Goal: Task Accomplishment & Management: Use online tool/utility

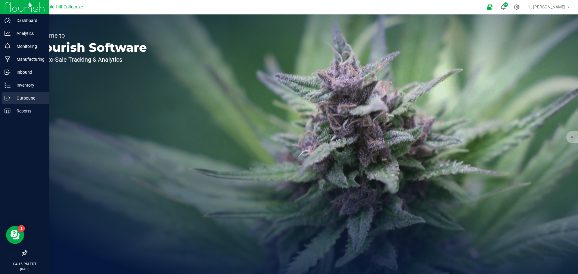
click at [18, 96] on p "Outbound" at bounding box center [29, 98] width 36 height 7
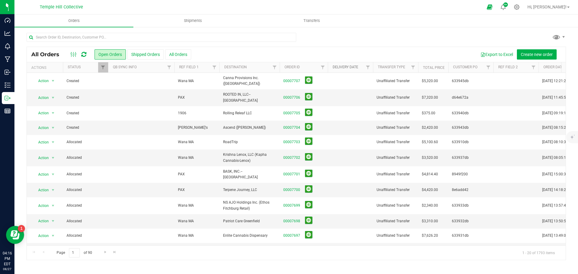
click at [337, 67] on link "Delivery Date" at bounding box center [346, 67] width 26 height 4
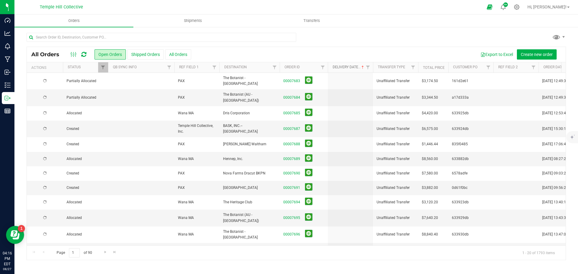
click at [342, 67] on link "Delivery Date" at bounding box center [349, 67] width 33 height 4
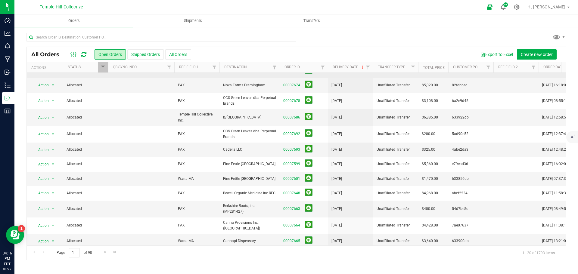
scroll to position [139, 0]
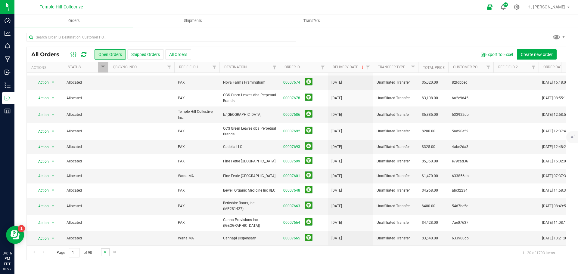
click at [104, 252] on span "Go to the next page" at bounding box center [105, 252] width 5 height 5
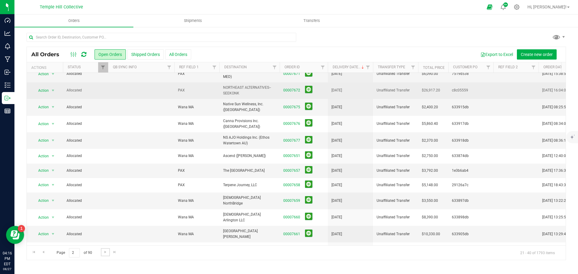
scroll to position [146, 0]
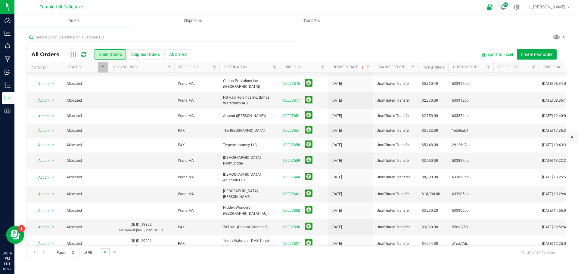
click at [104, 254] on span "Go to the next page" at bounding box center [105, 252] width 5 height 5
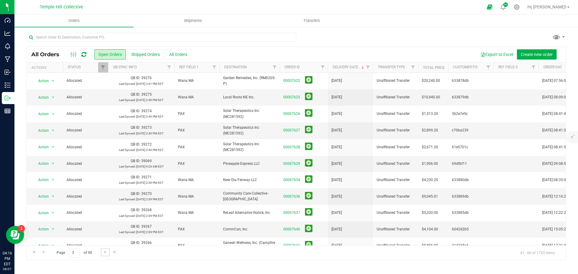
scroll to position [0, 0]
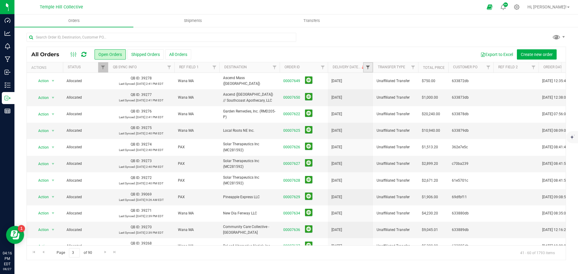
click at [367, 66] on span "Filter" at bounding box center [367, 67] width 5 height 5
click at [424, 105] on span "select" at bounding box center [423, 103] width 5 height 5
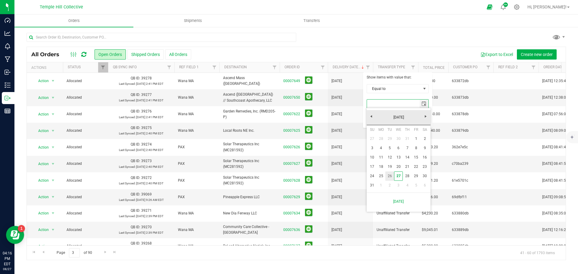
click at [390, 175] on link "26" at bounding box center [389, 176] width 9 height 9
type input "[DATE]"
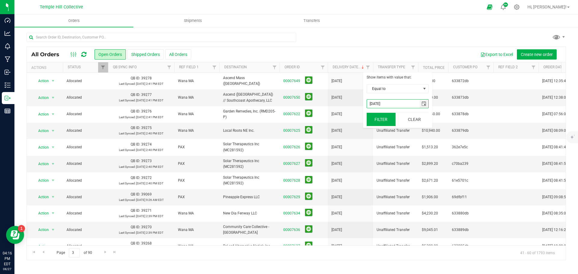
click at [389, 117] on button "Filter" at bounding box center [381, 119] width 29 height 13
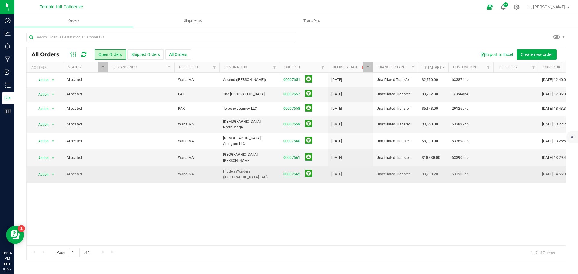
click at [290, 172] on link "00007662" at bounding box center [291, 175] width 17 height 6
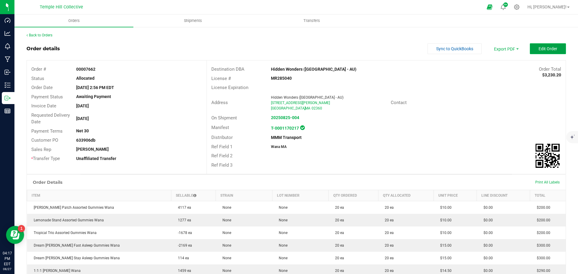
click at [533, 47] on button "Edit Order" at bounding box center [548, 48] width 36 height 11
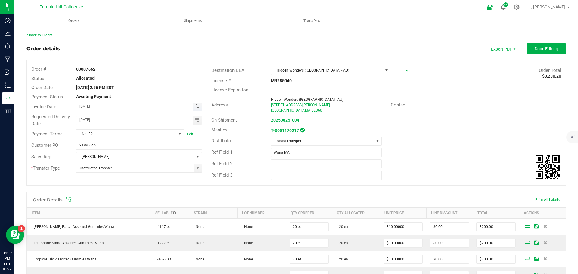
click at [195, 104] on span "Toggle calendar" at bounding box center [197, 106] width 5 height 5
click at [123, 175] on span "26" at bounding box center [121, 175] width 9 height 9
type input "[DATE]"
click at [539, 50] on span "Done Editing" at bounding box center [546, 48] width 23 height 5
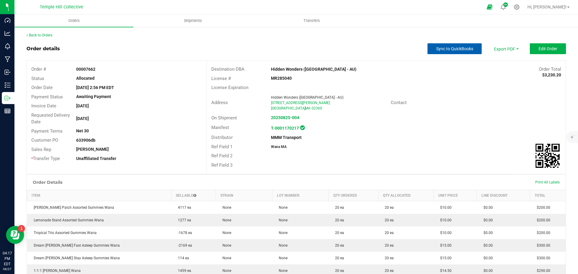
click at [459, 52] on button "Sync to QuickBooks" at bounding box center [454, 48] width 54 height 11
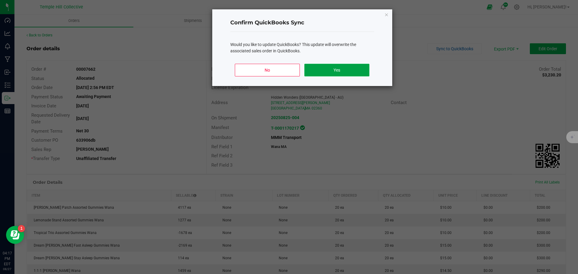
click at [332, 71] on button "Yes" at bounding box center [336, 70] width 65 height 13
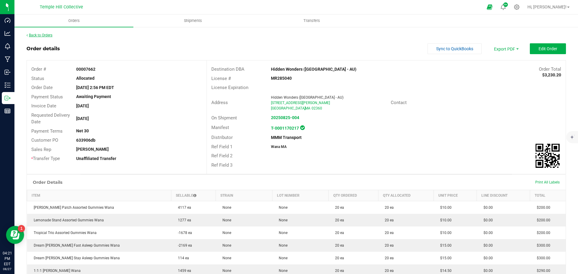
click at [38, 35] on link "Back to Orders" at bounding box center [39, 35] width 26 height 4
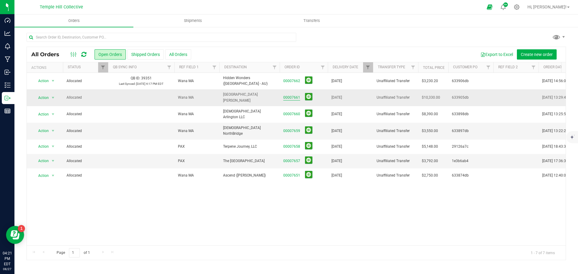
click at [289, 96] on link "00007661" at bounding box center [291, 98] width 17 height 6
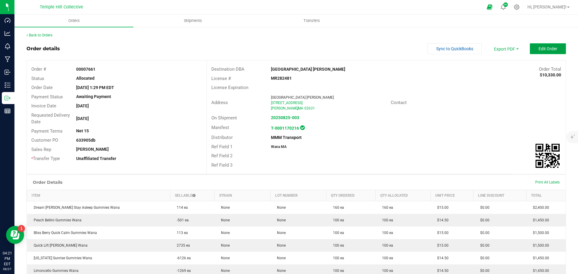
click at [544, 49] on span "Edit Order" at bounding box center [548, 48] width 19 height 5
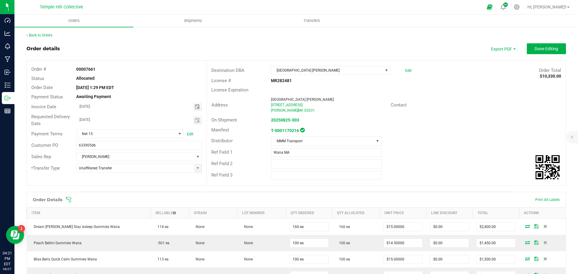
click at [195, 106] on span "Toggle calendar" at bounding box center [197, 106] width 5 height 5
click at [121, 175] on span "26" at bounding box center [121, 175] width 9 height 9
type input "[DATE]"
click at [539, 47] on span "Done Editing" at bounding box center [546, 48] width 23 height 5
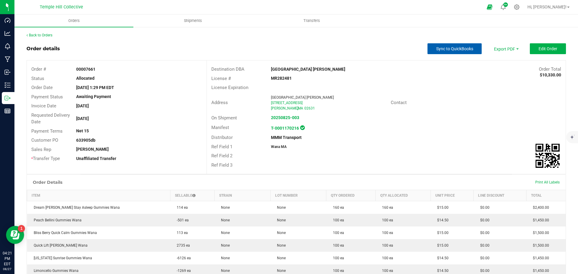
click at [439, 51] on span "Sync to QuickBooks" at bounding box center [454, 48] width 37 height 5
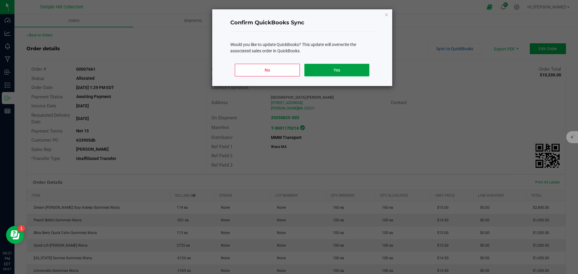
click at [323, 69] on button "Yes" at bounding box center [336, 70] width 65 height 13
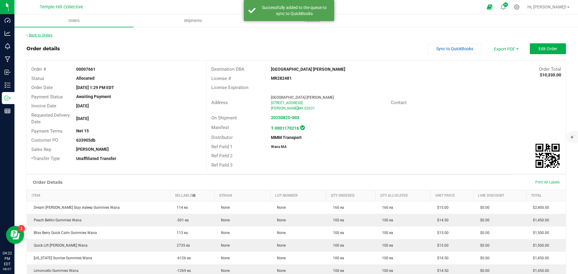
click at [38, 34] on link "Back to Orders" at bounding box center [39, 35] width 26 height 4
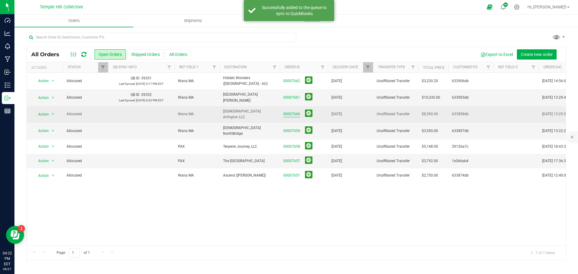
click at [292, 112] on link "00007660" at bounding box center [291, 114] width 17 height 6
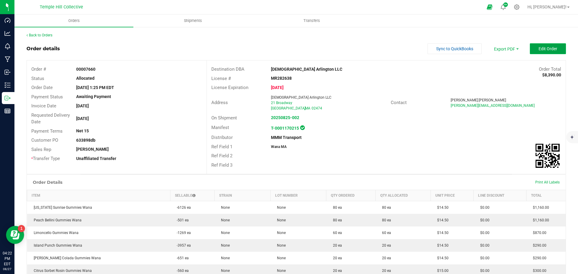
click at [545, 50] on span "Edit Order" at bounding box center [548, 48] width 19 height 5
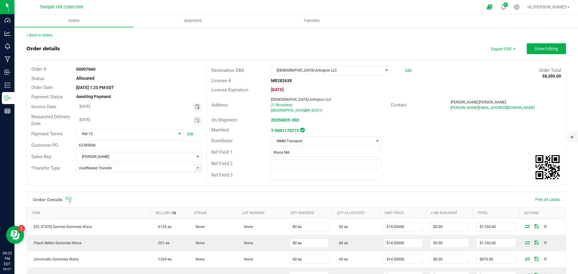
click at [195, 105] on span "Toggle calendar" at bounding box center [197, 106] width 5 height 5
click at [123, 174] on span "26" at bounding box center [121, 175] width 9 height 9
type input "[DATE]"
click at [538, 53] on button "Done Editing" at bounding box center [546, 48] width 39 height 11
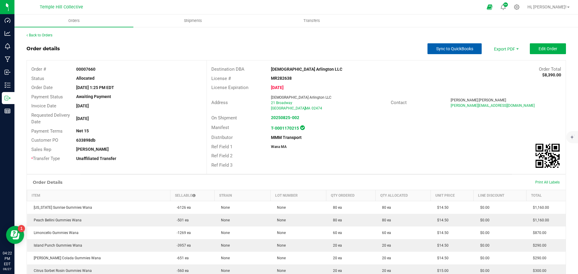
click at [449, 49] on span "Sync to QuickBooks" at bounding box center [454, 48] width 37 height 5
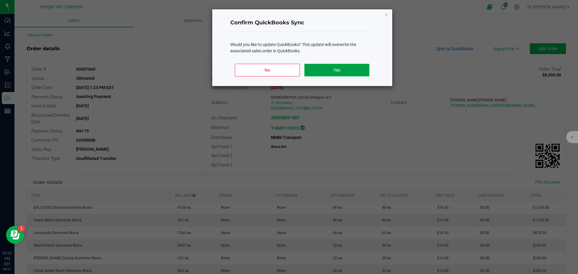
click at [331, 68] on button "Yes" at bounding box center [336, 70] width 65 height 13
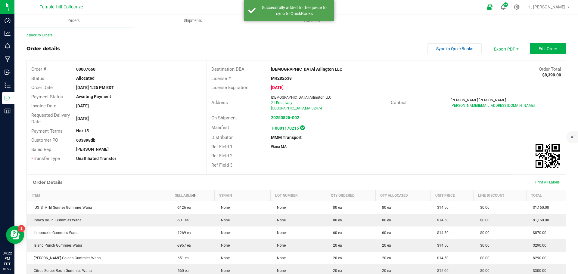
click at [45, 35] on link "Back to Orders" at bounding box center [39, 35] width 26 height 4
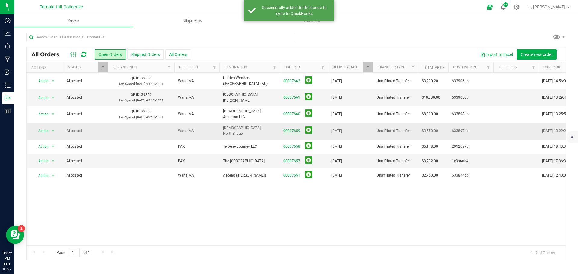
click at [289, 129] on link "00007659" at bounding box center [291, 131] width 17 height 6
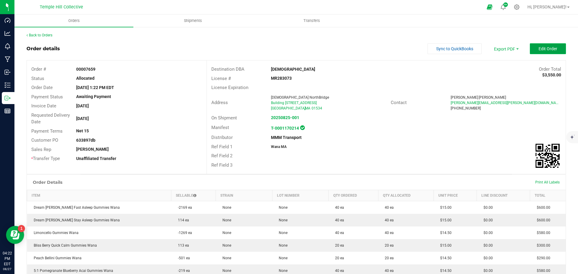
click at [539, 48] on span "Edit Order" at bounding box center [548, 48] width 19 height 5
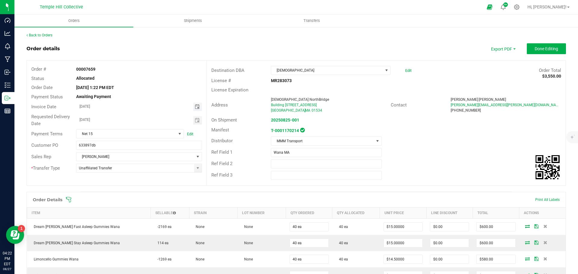
click at [198, 106] on span "Toggle calendar" at bounding box center [197, 106] width 5 height 5
click at [122, 176] on span "26" at bounding box center [121, 175] width 9 height 9
type input "[DATE]"
click at [541, 47] on span "Done Editing" at bounding box center [546, 48] width 23 height 5
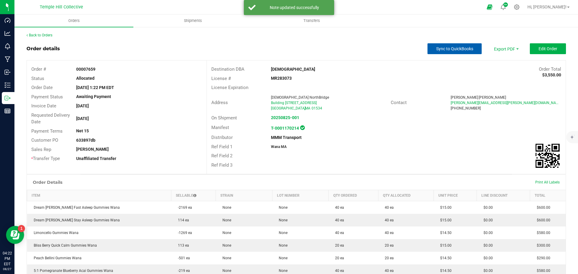
click at [442, 52] on button "Sync to QuickBooks" at bounding box center [454, 48] width 54 height 11
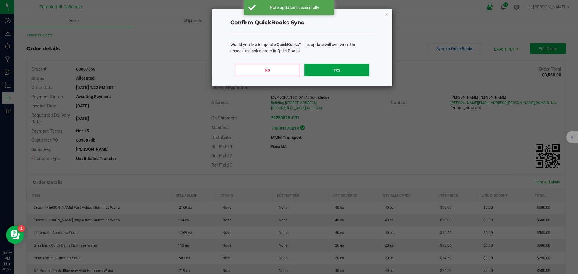
click at [339, 71] on button "Yes" at bounding box center [336, 70] width 65 height 13
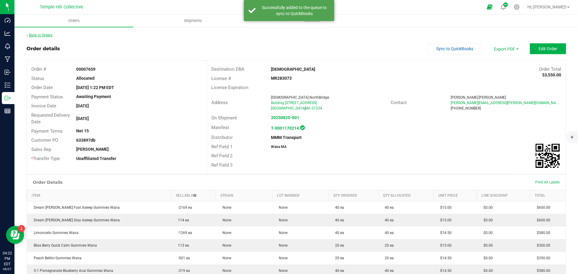
click at [48, 37] on link "Back to Orders" at bounding box center [39, 35] width 26 height 4
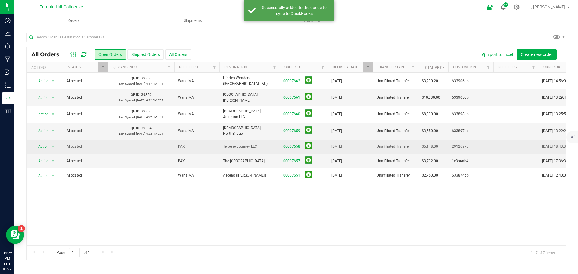
click at [296, 144] on link "00007658" at bounding box center [291, 147] width 17 height 6
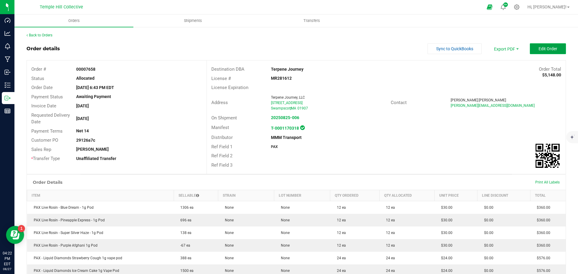
click at [532, 47] on button "Edit Order" at bounding box center [548, 48] width 36 height 11
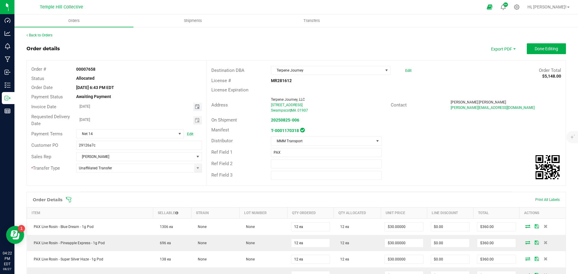
click at [195, 106] on span "Toggle calendar" at bounding box center [197, 106] width 5 height 5
click at [119, 175] on span "26" at bounding box center [121, 175] width 9 height 9
type input "[DATE]"
click at [535, 49] on span "Done Editing" at bounding box center [546, 48] width 23 height 5
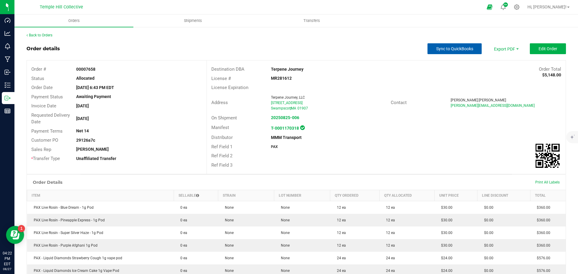
click at [450, 51] on button "Sync to QuickBooks" at bounding box center [454, 48] width 54 height 11
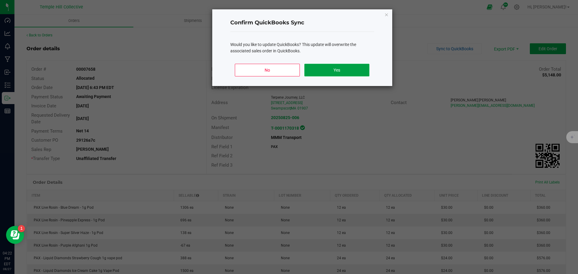
click at [360, 67] on button "Yes" at bounding box center [336, 70] width 65 height 13
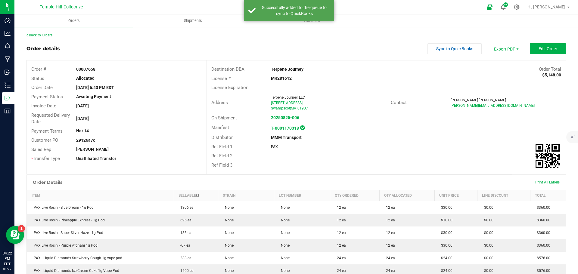
click at [49, 34] on link "Back to Orders" at bounding box center [39, 35] width 26 height 4
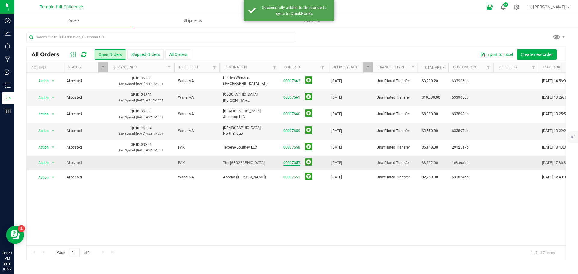
click at [294, 160] on link "00007657" at bounding box center [291, 163] width 17 height 6
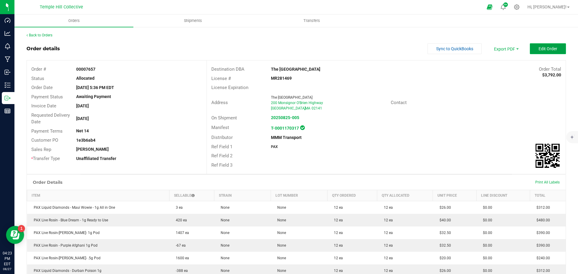
click at [539, 50] on span "Edit Order" at bounding box center [548, 48] width 19 height 5
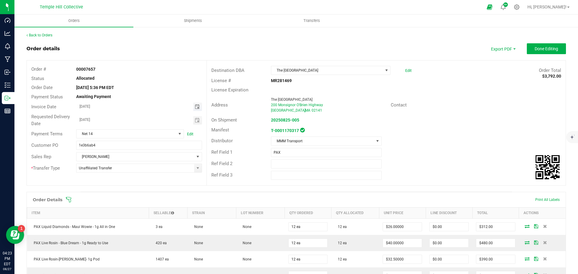
click at [197, 106] on span "Toggle calendar" at bounding box center [197, 106] width 5 height 5
click at [121, 176] on span "26" at bounding box center [121, 175] width 9 height 9
type input "[DATE]"
drag, startPoint x: 537, startPoint y: 49, endPoint x: 530, endPoint y: 52, distance: 8.3
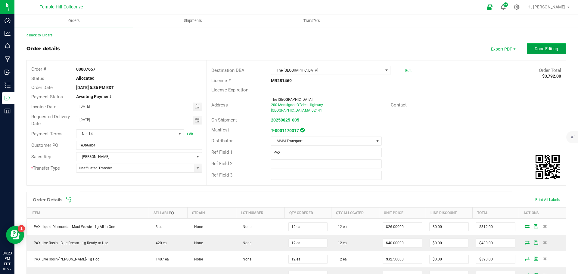
click at [537, 49] on span "Done Editing" at bounding box center [546, 48] width 23 height 5
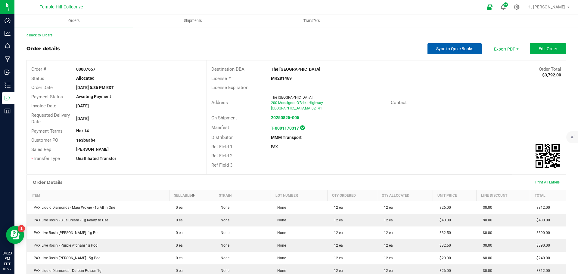
click at [445, 47] on span "Sync to QuickBooks" at bounding box center [454, 48] width 37 height 5
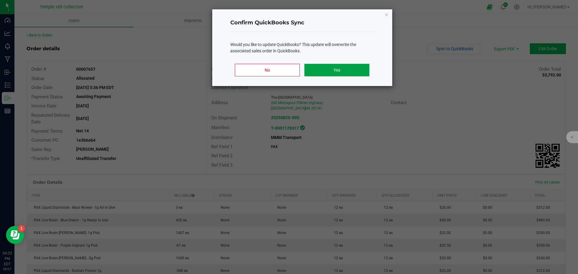
click at [322, 73] on button "Yes" at bounding box center [336, 70] width 65 height 13
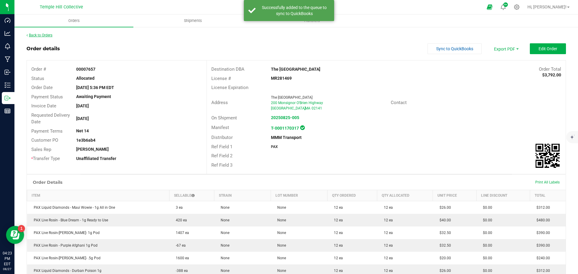
click at [35, 36] on link "Back to Orders" at bounding box center [39, 35] width 26 height 4
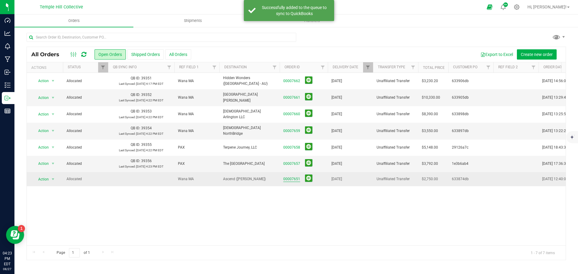
click at [292, 178] on link "00007651" at bounding box center [291, 179] width 17 height 6
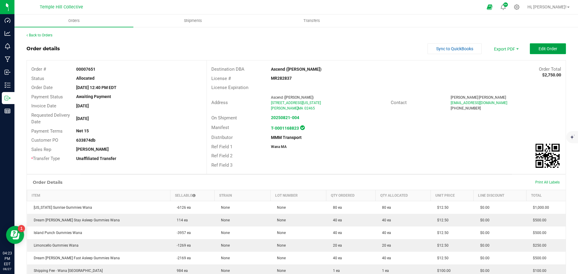
click at [539, 47] on span "Edit Order" at bounding box center [548, 48] width 19 height 5
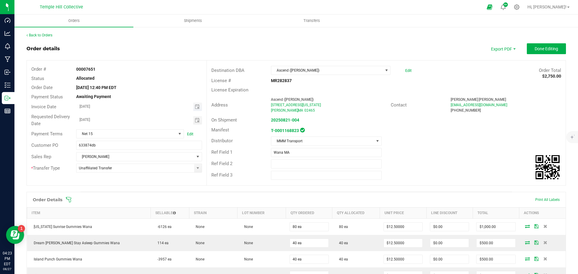
click at [198, 104] on span "Toggle calendar" at bounding box center [197, 107] width 9 height 8
click at [121, 175] on span "26" at bounding box center [121, 175] width 9 height 9
type input "[DATE]"
click at [535, 47] on span "Done Editing" at bounding box center [546, 48] width 23 height 5
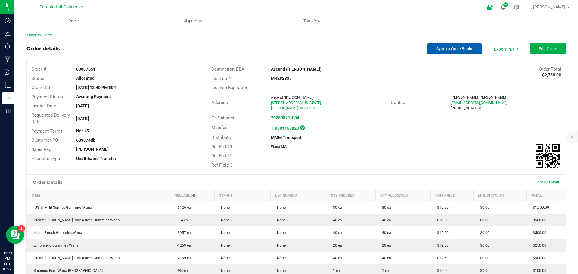
click at [451, 52] on button "Sync to QuickBooks" at bounding box center [454, 48] width 54 height 11
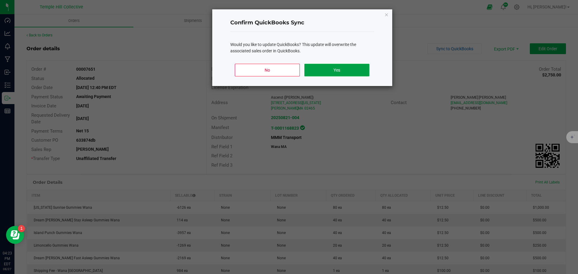
click at [346, 67] on button "Yes" at bounding box center [336, 70] width 65 height 13
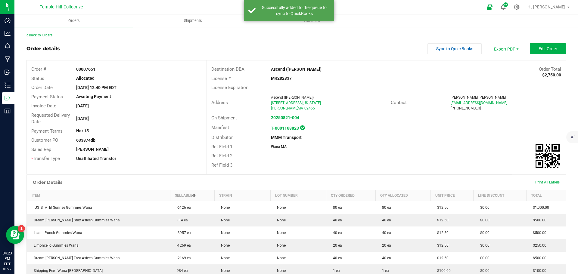
click at [46, 35] on link "Back to Orders" at bounding box center [39, 35] width 26 height 4
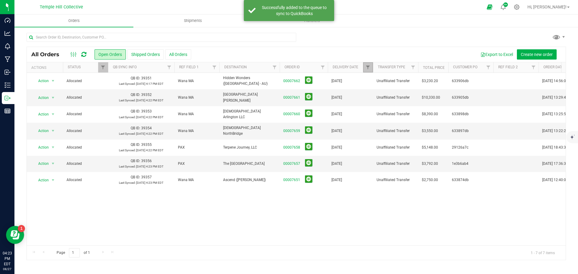
click at [368, 64] on link "Filter" at bounding box center [368, 67] width 10 height 10
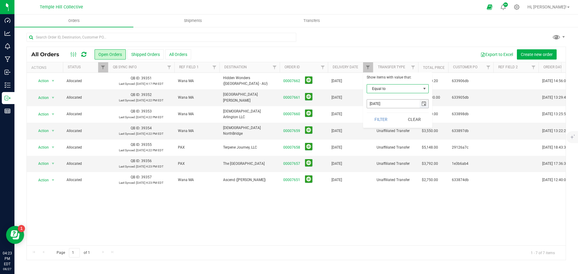
click at [425, 106] on span "select" at bounding box center [423, 103] width 5 height 5
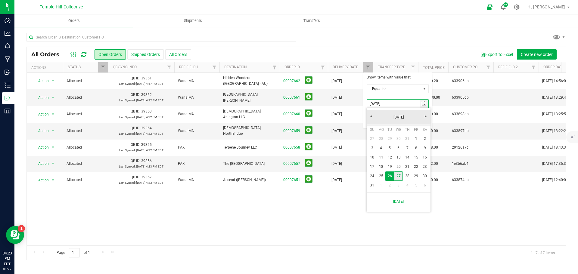
click at [399, 175] on link "27" at bounding box center [398, 176] width 9 height 9
type input "[DATE]"
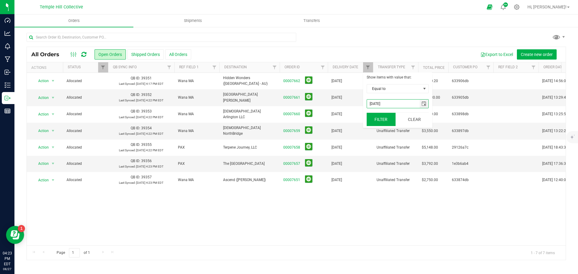
click at [384, 116] on button "Filter" at bounding box center [381, 119] width 29 height 13
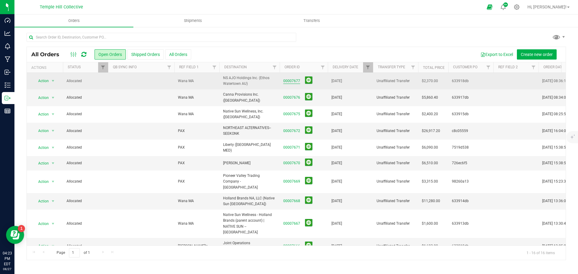
click at [288, 81] on link "00007677" at bounding box center [291, 81] width 17 height 6
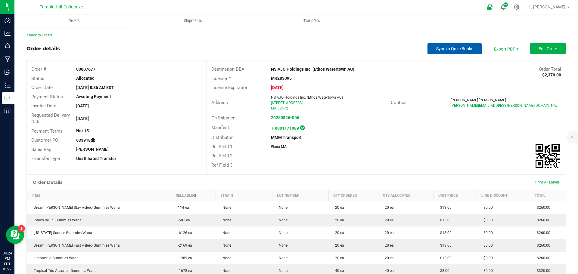
click at [446, 51] on span "Sync to QuickBooks" at bounding box center [454, 48] width 37 height 5
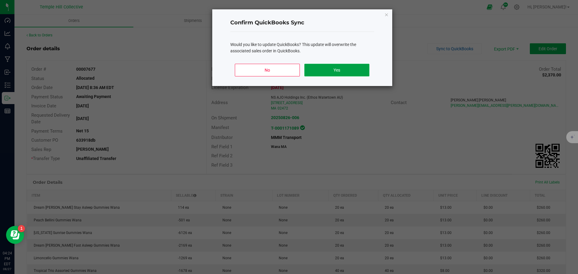
click at [353, 70] on button "Yes" at bounding box center [336, 70] width 65 height 13
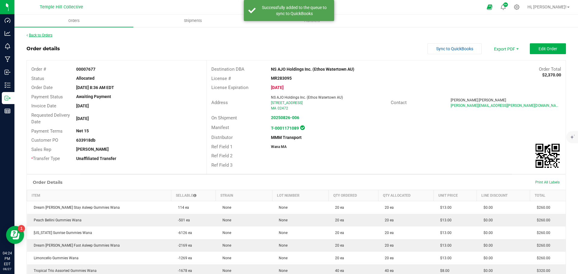
click at [38, 35] on link "Back to Orders" at bounding box center [39, 35] width 26 height 4
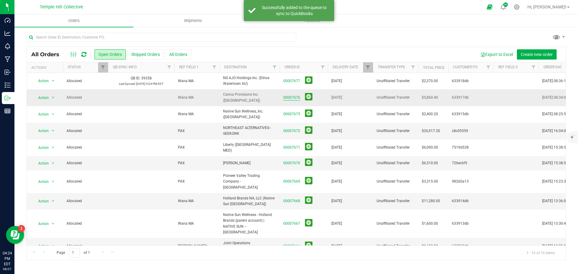
click at [289, 95] on link "00007676" at bounding box center [291, 98] width 17 height 6
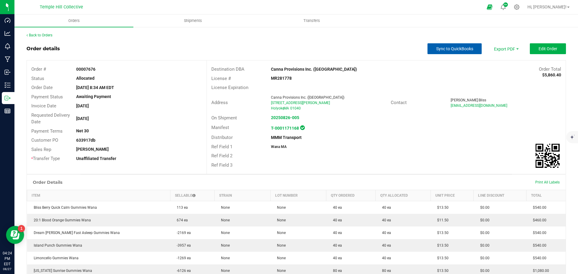
click at [441, 47] on span "Sync to QuickBooks" at bounding box center [454, 48] width 37 height 5
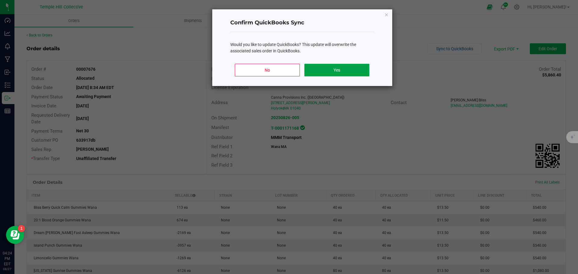
click at [352, 72] on button "Yes" at bounding box center [336, 70] width 65 height 13
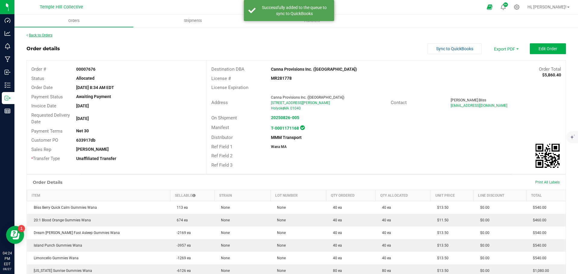
click at [40, 36] on link "Back to Orders" at bounding box center [39, 35] width 26 height 4
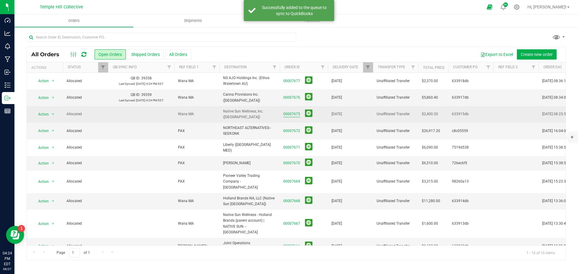
click at [290, 113] on link "00007675" at bounding box center [291, 114] width 17 height 6
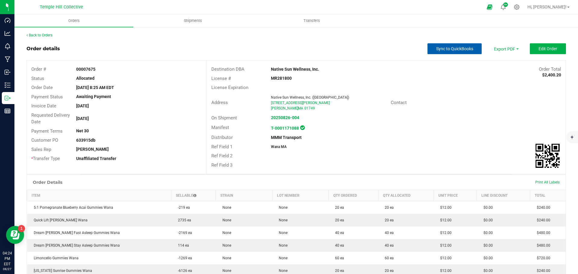
click at [447, 52] on button "Sync to QuickBooks" at bounding box center [454, 48] width 54 height 11
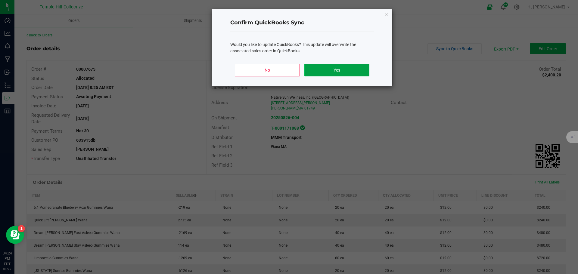
click at [347, 71] on button "Yes" at bounding box center [336, 70] width 65 height 13
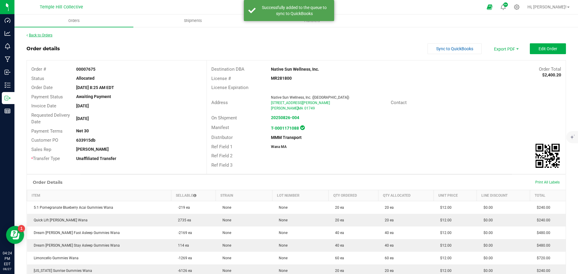
click at [46, 34] on link "Back to Orders" at bounding box center [39, 35] width 26 height 4
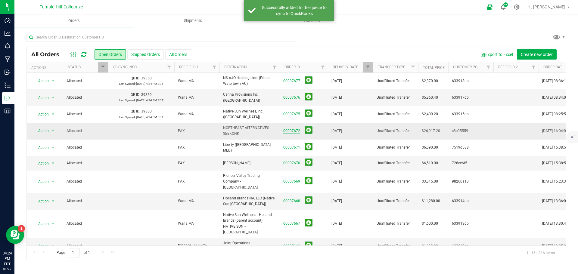
click at [290, 129] on link "00007672" at bounding box center [291, 131] width 17 height 6
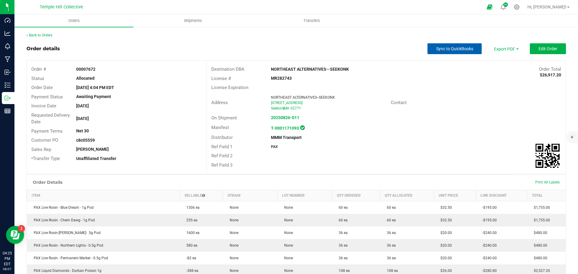
click at [454, 48] on span "Sync to QuickBooks" at bounding box center [454, 48] width 37 height 5
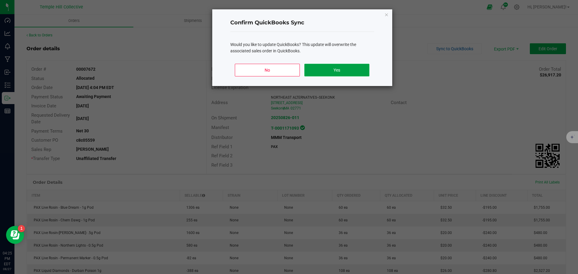
click at [340, 76] on button "Yes" at bounding box center [336, 70] width 65 height 13
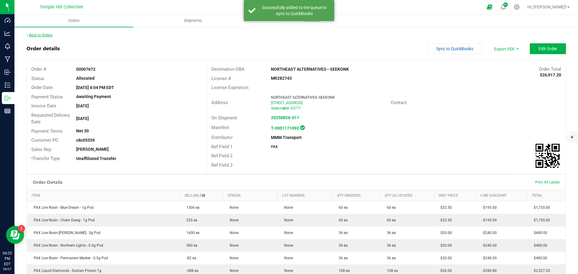
click at [41, 36] on link "Back to Orders" at bounding box center [39, 35] width 26 height 4
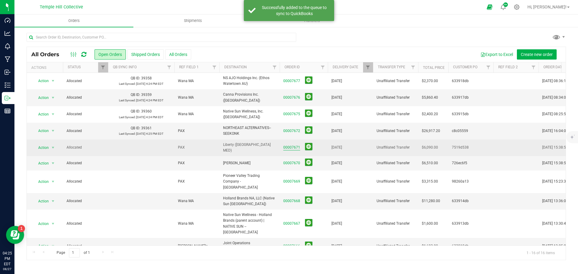
click at [289, 145] on link "00007671" at bounding box center [291, 148] width 17 height 6
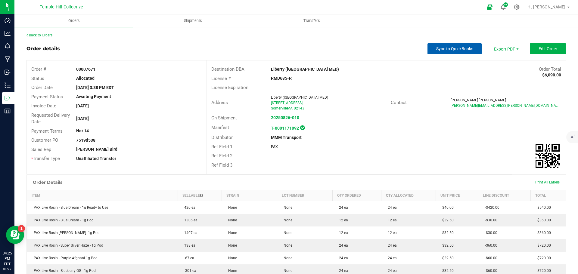
click at [463, 46] on span "Sync to QuickBooks" at bounding box center [454, 48] width 37 height 5
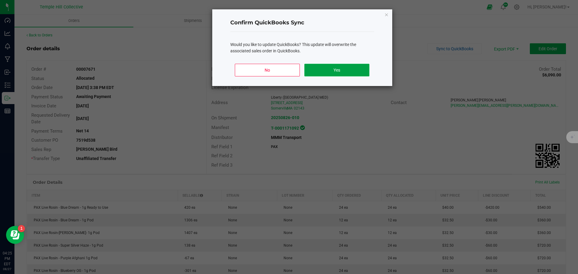
click at [339, 73] on button "Yes" at bounding box center [336, 70] width 65 height 13
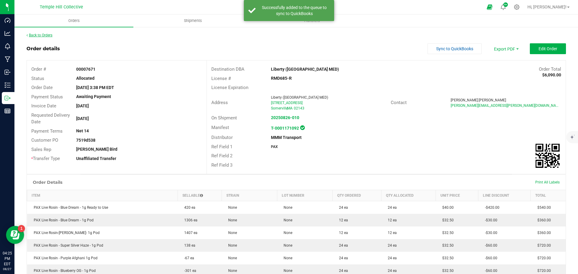
click at [47, 36] on link "Back to Orders" at bounding box center [39, 35] width 26 height 4
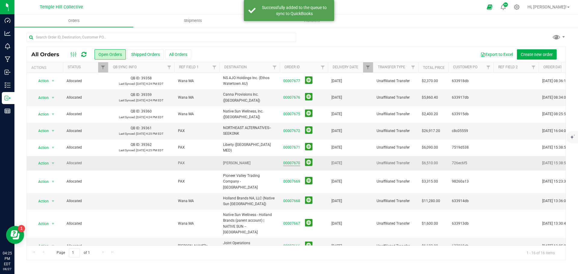
click at [295, 163] on link "00007670" at bounding box center [291, 163] width 17 height 6
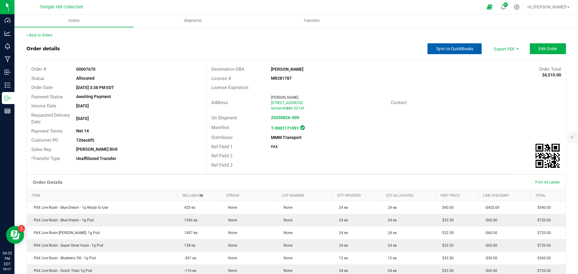
click at [436, 53] on button "Sync to QuickBooks" at bounding box center [454, 48] width 54 height 11
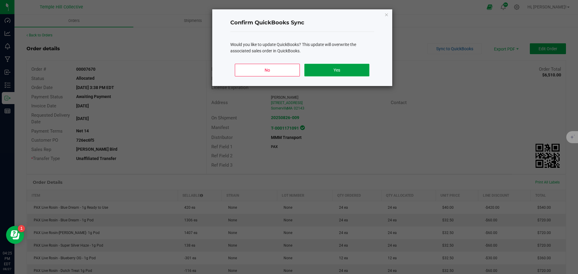
click at [335, 73] on button "Yes" at bounding box center [336, 70] width 65 height 13
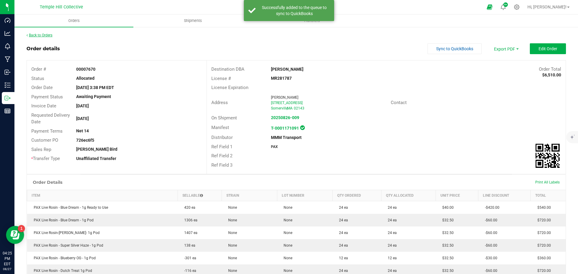
click at [41, 37] on link "Back to Orders" at bounding box center [39, 35] width 26 height 4
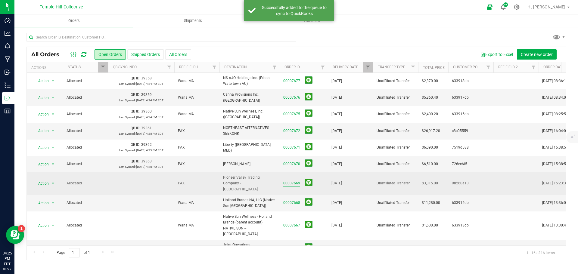
click at [289, 181] on link "00007669" at bounding box center [291, 184] width 17 height 6
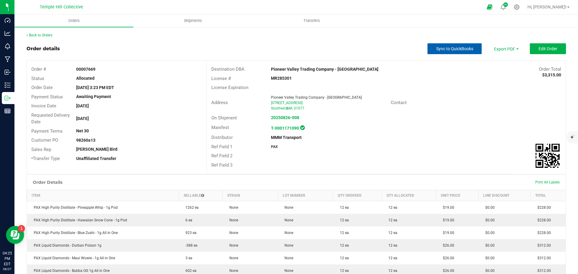
click at [439, 45] on button "Sync to QuickBooks" at bounding box center [454, 48] width 54 height 11
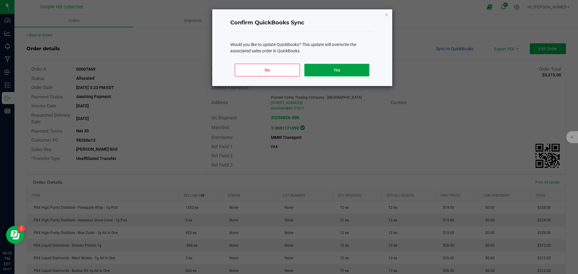
click at [337, 69] on button "Yes" at bounding box center [336, 70] width 65 height 13
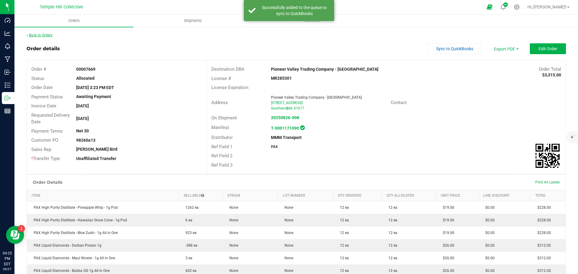
click at [48, 35] on link "Back to Orders" at bounding box center [39, 35] width 26 height 4
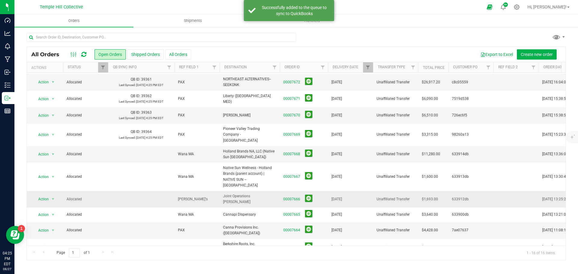
scroll to position [90, 0]
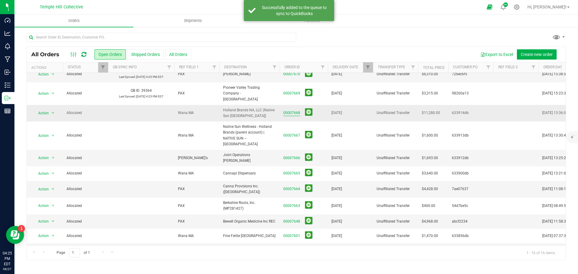
click at [291, 110] on link "00007668" at bounding box center [291, 113] width 17 height 6
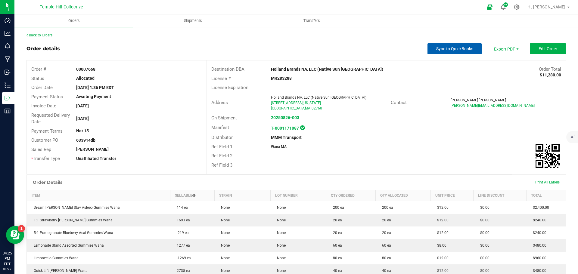
click at [447, 45] on button "Sync to QuickBooks" at bounding box center [454, 48] width 54 height 11
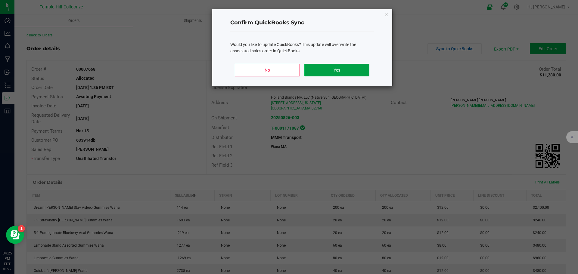
click at [334, 69] on button "Yes" at bounding box center [336, 70] width 65 height 13
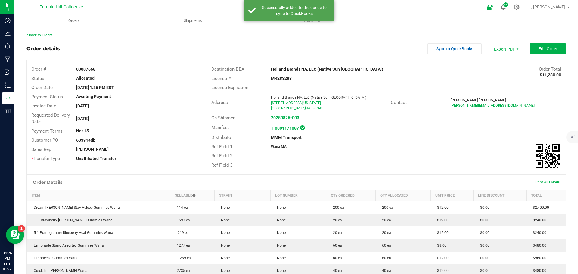
click at [43, 34] on link "Back to Orders" at bounding box center [39, 35] width 26 height 4
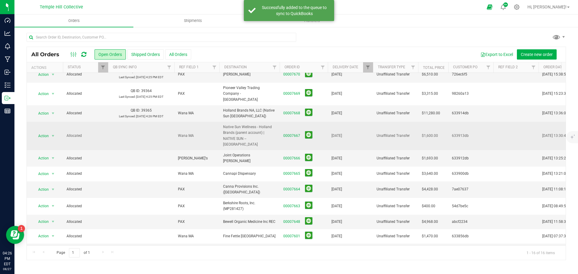
scroll to position [90, 0]
click at [290, 133] on link "00007667" at bounding box center [291, 136] width 17 height 6
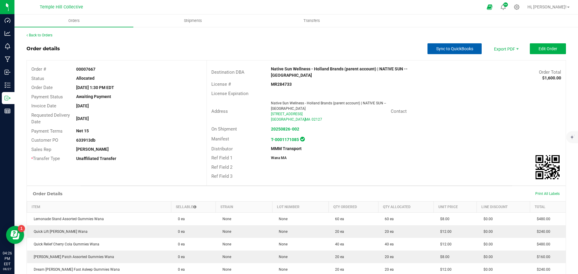
click at [452, 48] on span "Sync to QuickBooks" at bounding box center [454, 48] width 37 height 5
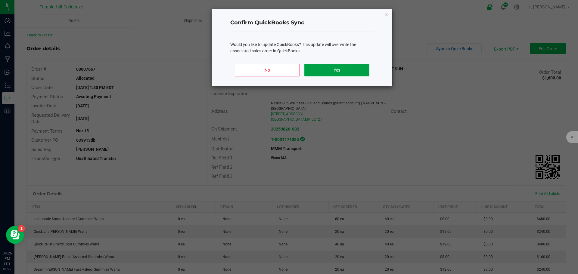
click at [346, 72] on button "Yes" at bounding box center [336, 70] width 65 height 13
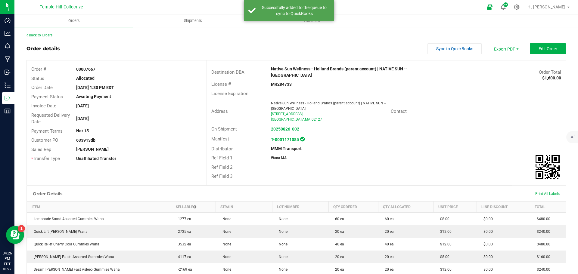
click at [47, 35] on link "Back to Orders" at bounding box center [39, 35] width 26 height 4
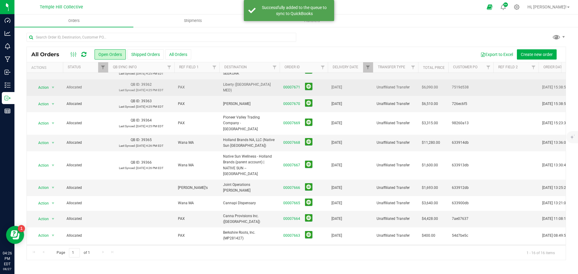
scroll to position [90, 0]
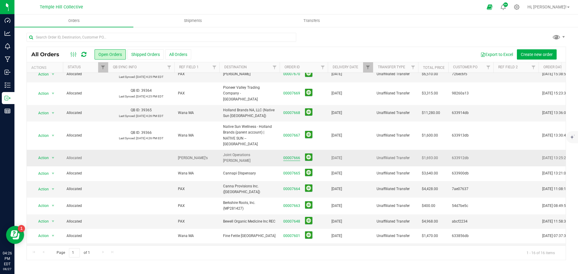
click at [291, 155] on link "00007666" at bounding box center [291, 158] width 17 height 6
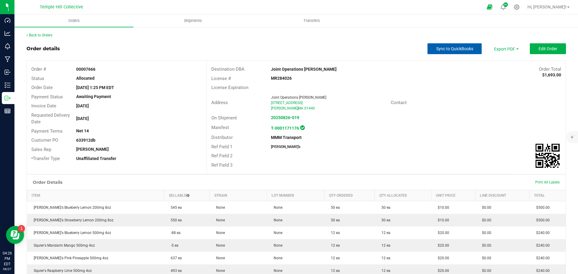
click at [444, 50] on span "Sync to QuickBooks" at bounding box center [454, 48] width 37 height 5
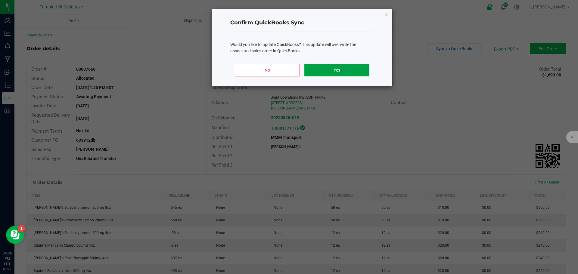
click at [351, 74] on button "Yes" at bounding box center [336, 70] width 65 height 13
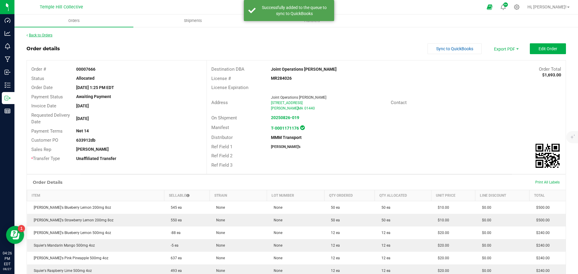
click at [40, 36] on link "Back to Orders" at bounding box center [39, 35] width 26 height 4
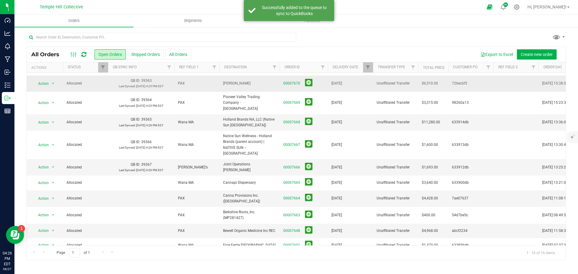
scroll to position [92, 0]
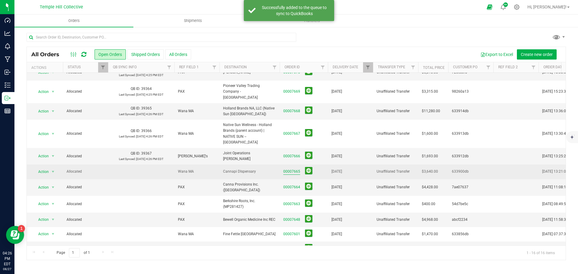
click at [295, 169] on link "00007665" at bounding box center [291, 172] width 17 height 6
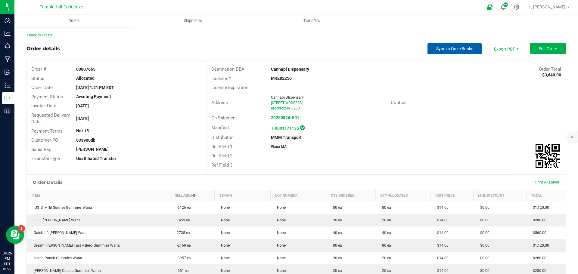
click at [462, 48] on span "Sync to QuickBooks" at bounding box center [454, 48] width 37 height 5
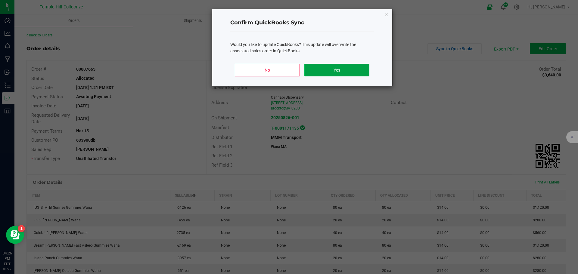
click at [333, 67] on button "Yes" at bounding box center [336, 70] width 65 height 13
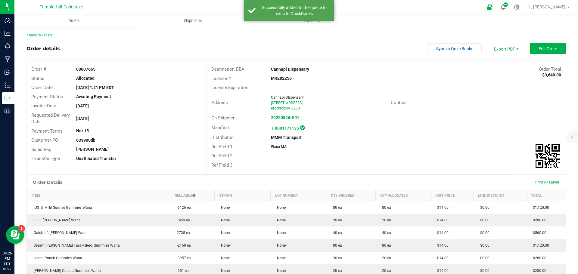
click at [38, 34] on link "Back to Orders" at bounding box center [39, 35] width 26 height 4
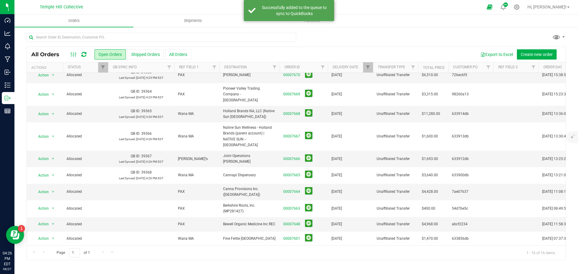
scroll to position [94, 0]
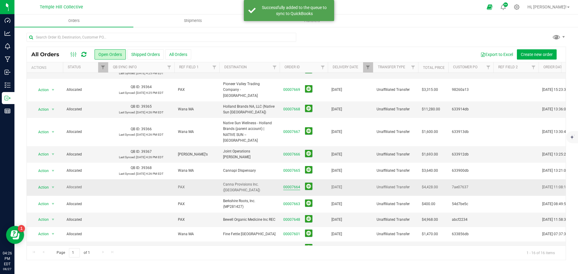
click at [297, 185] on link "00007664" at bounding box center [291, 188] width 17 height 6
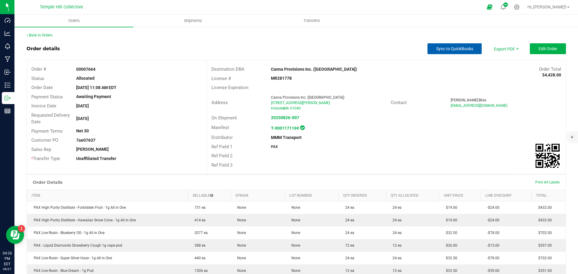
click at [436, 50] on span "Sync to QuickBooks" at bounding box center [454, 48] width 37 height 5
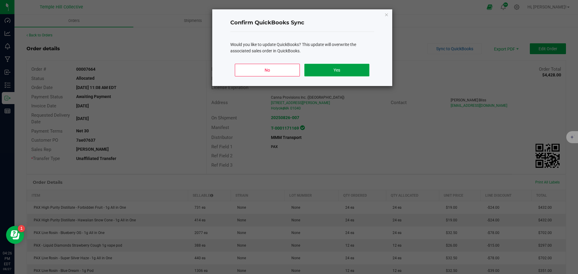
click at [350, 72] on button "Yes" at bounding box center [336, 70] width 65 height 13
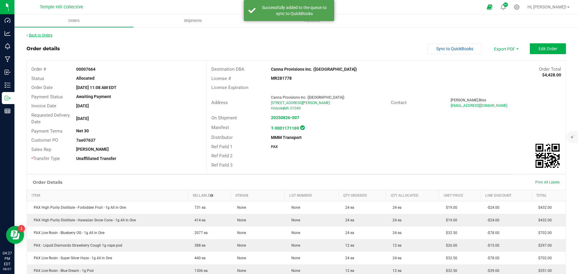
click at [44, 35] on link "Back to Orders" at bounding box center [39, 35] width 26 height 4
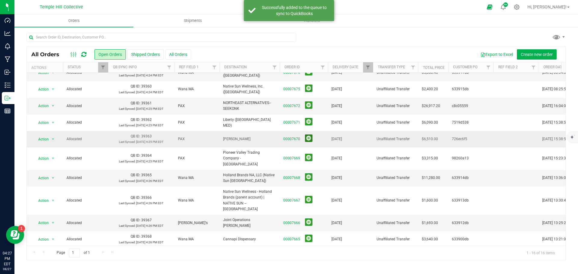
scroll to position [95, 0]
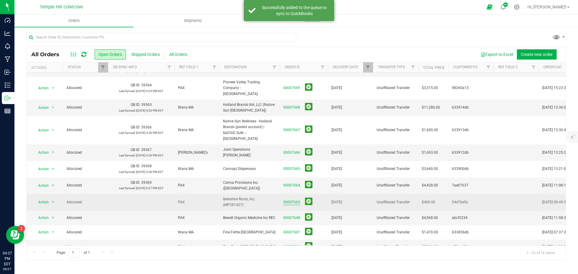
click at [297, 200] on link "00007663" at bounding box center [291, 203] width 17 height 6
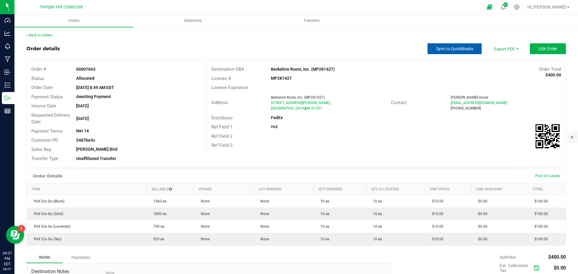
click at [446, 47] on span "Sync to QuickBooks" at bounding box center [454, 48] width 37 height 5
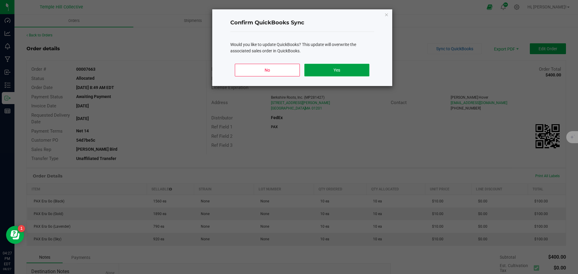
click at [358, 70] on button "Yes" at bounding box center [336, 70] width 65 height 13
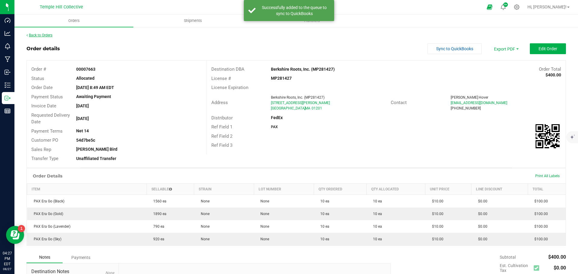
click at [41, 36] on link "Back to Orders" at bounding box center [39, 35] width 26 height 4
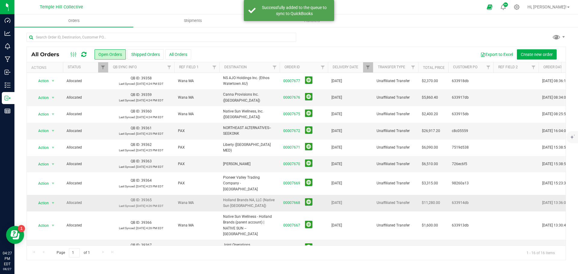
scroll to position [95, 0]
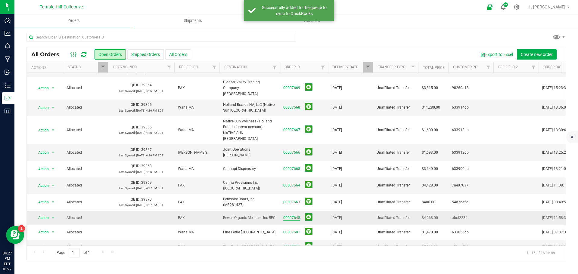
click at [287, 215] on link "00007648" at bounding box center [291, 218] width 17 height 6
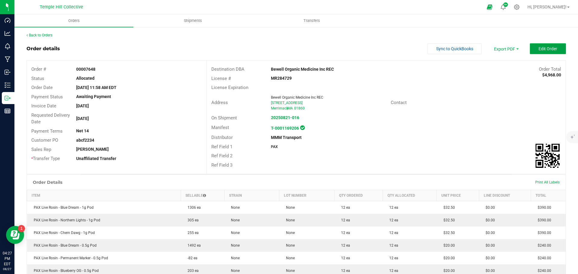
click at [542, 50] on span "Edit Order" at bounding box center [548, 48] width 19 height 5
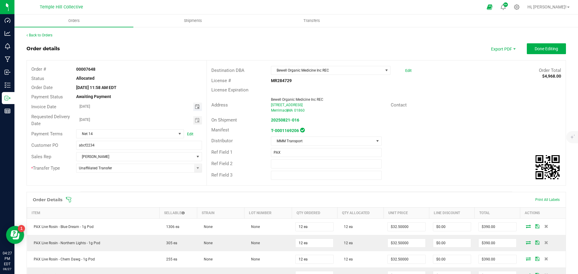
click at [197, 107] on span "Toggle calendar" at bounding box center [197, 106] width 5 height 5
click at [129, 176] on span "27" at bounding box center [129, 175] width 9 height 9
type input "[DATE]"
click at [539, 50] on span "Done Editing" at bounding box center [546, 48] width 23 height 5
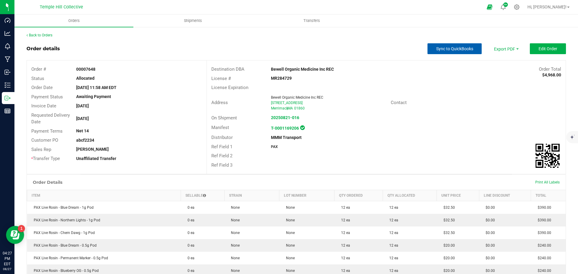
click at [440, 48] on span "Sync to QuickBooks" at bounding box center [454, 48] width 37 height 5
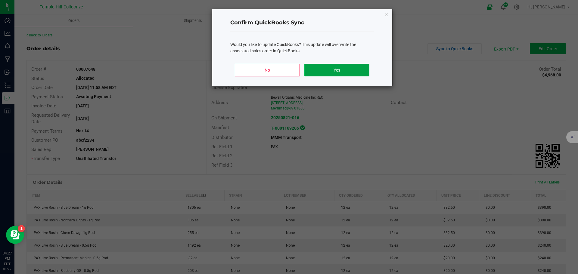
click at [339, 69] on button "Yes" at bounding box center [336, 70] width 65 height 13
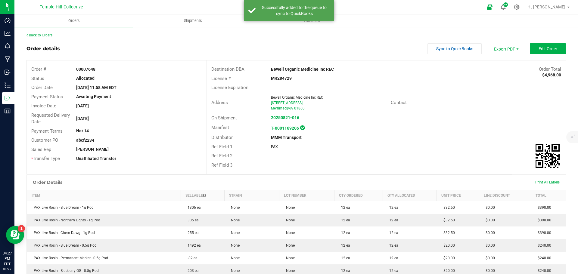
click at [40, 35] on link "Back to Orders" at bounding box center [39, 35] width 26 height 4
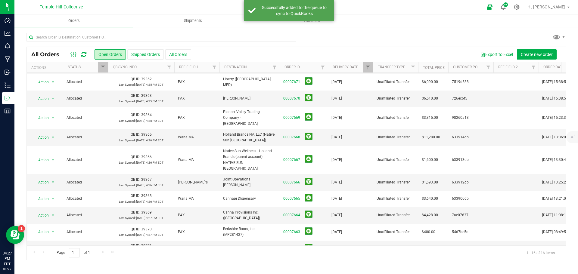
scroll to position [97, 0]
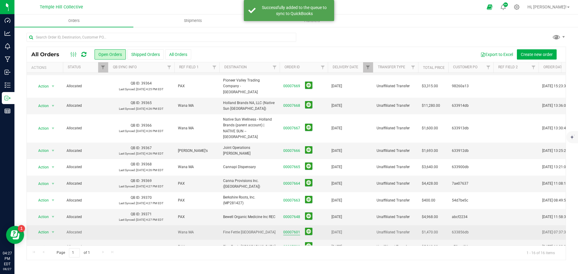
click at [295, 230] on link "00007601" at bounding box center [291, 233] width 17 height 6
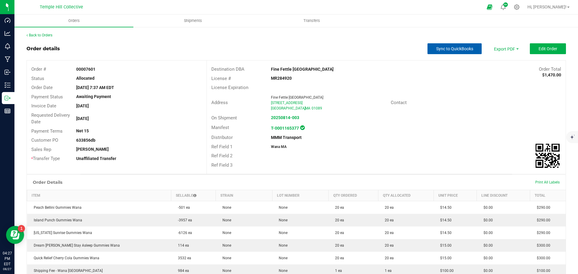
click at [463, 45] on button "Sync to QuickBooks" at bounding box center [454, 48] width 54 height 11
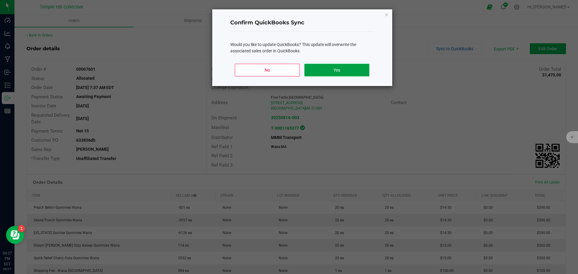
click at [357, 69] on button "Yes" at bounding box center [336, 70] width 65 height 13
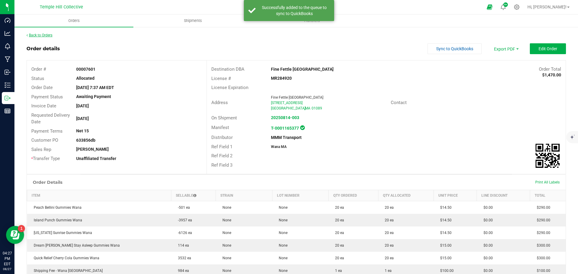
click at [49, 37] on link "Back to Orders" at bounding box center [39, 35] width 26 height 4
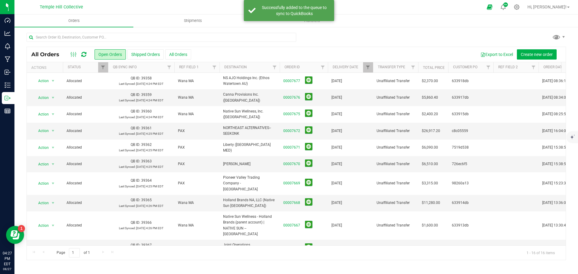
scroll to position [99, 0]
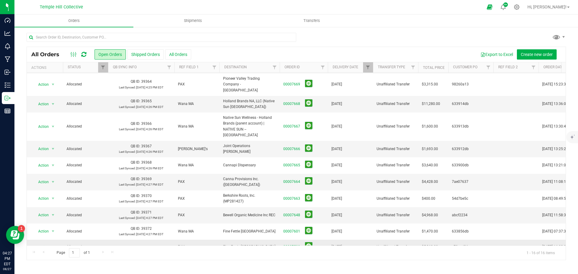
click at [293, 244] on link "00007599" at bounding box center [291, 247] width 17 height 6
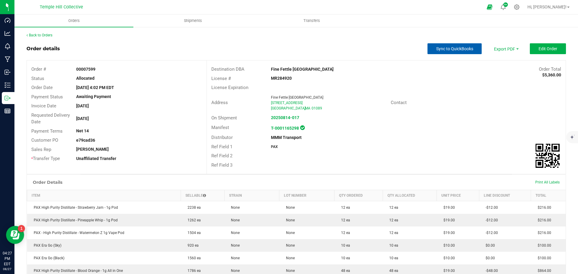
click at [444, 47] on span "Sync to QuickBooks" at bounding box center [454, 48] width 37 height 5
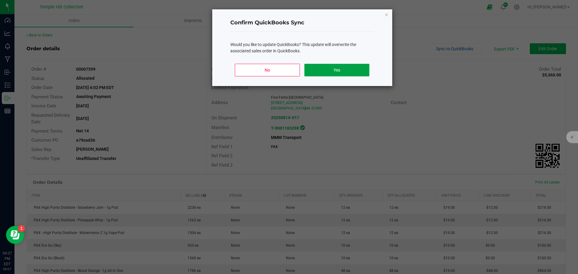
click at [359, 68] on button "Yes" at bounding box center [336, 70] width 65 height 13
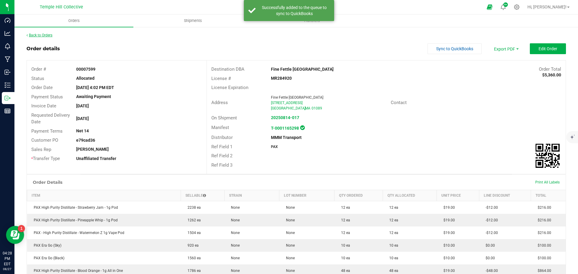
click at [39, 36] on link "Back to Orders" at bounding box center [39, 35] width 26 height 4
